Goal: Task Accomplishment & Management: Manage account settings

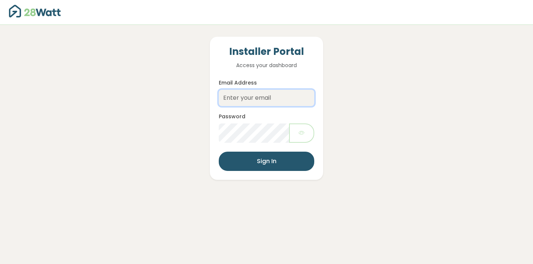
click at [251, 102] on input "Email Address" at bounding box center [267, 98] width 96 height 16
click at [200, 135] on div "Installer Portal Access your dashboard Email Address shahid Password Sign In" at bounding box center [266, 102] width 501 height 155
click at [253, 98] on input "shahid" at bounding box center [267, 98] width 96 height 16
type input "[EMAIL_ADDRESS][DOMAIN_NAME]"
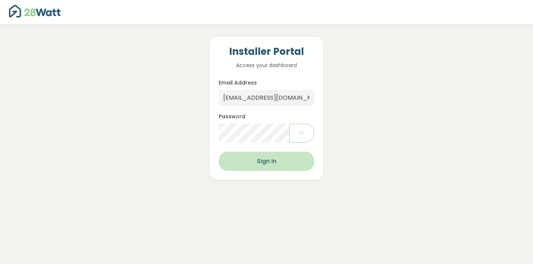
click at [286, 159] on button "Sign In" at bounding box center [267, 160] width 96 height 19
click at [277, 157] on button "Sign In" at bounding box center [267, 160] width 96 height 19
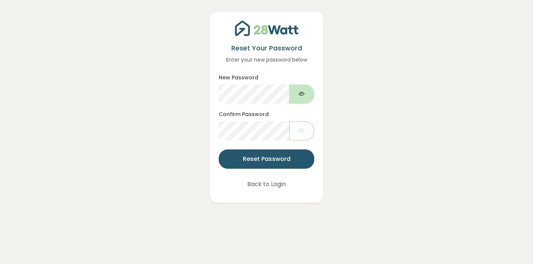
click at [305, 96] on button "button" at bounding box center [301, 93] width 25 height 19
click at [296, 130] on button "button" at bounding box center [301, 130] width 25 height 19
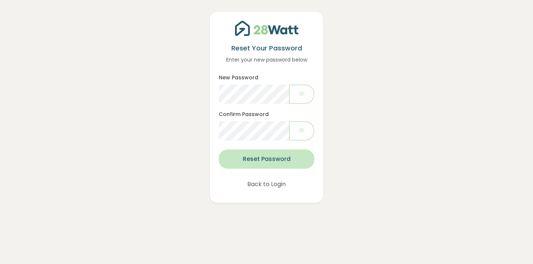
click at [285, 157] on button "Reset Password" at bounding box center [267, 158] width 96 height 19
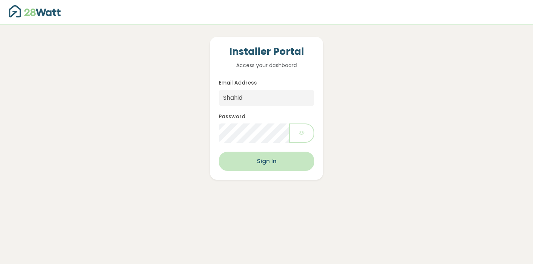
click at [280, 155] on button "Sign In" at bounding box center [267, 160] width 96 height 19
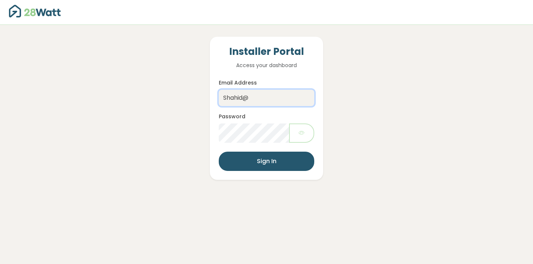
type input "[EMAIL_ADDRESS][DOMAIN_NAME]"
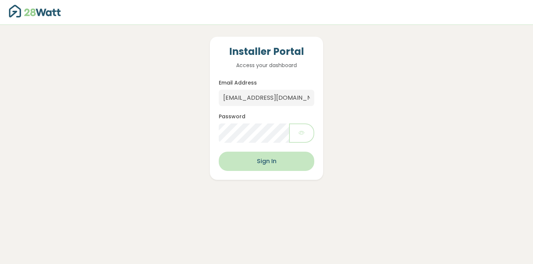
click at [266, 161] on button "Sign In" at bounding box center [267, 160] width 96 height 19
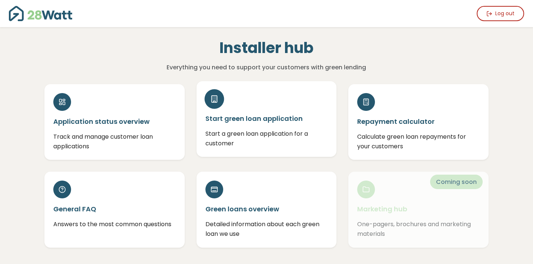
click at [219, 101] on div at bounding box center [214, 99] width 20 height 20
